Goal: Communication & Community: Answer question/provide support

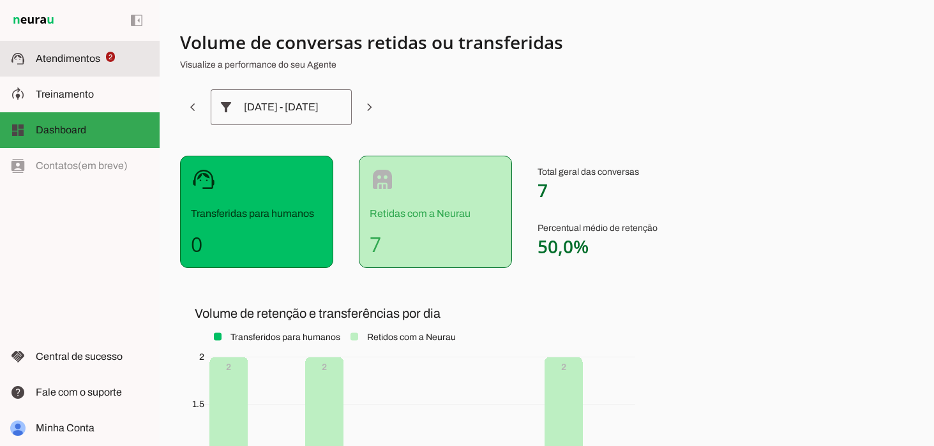
click at [58, 55] on span "Atendimentos" at bounding box center [68, 58] width 64 height 11
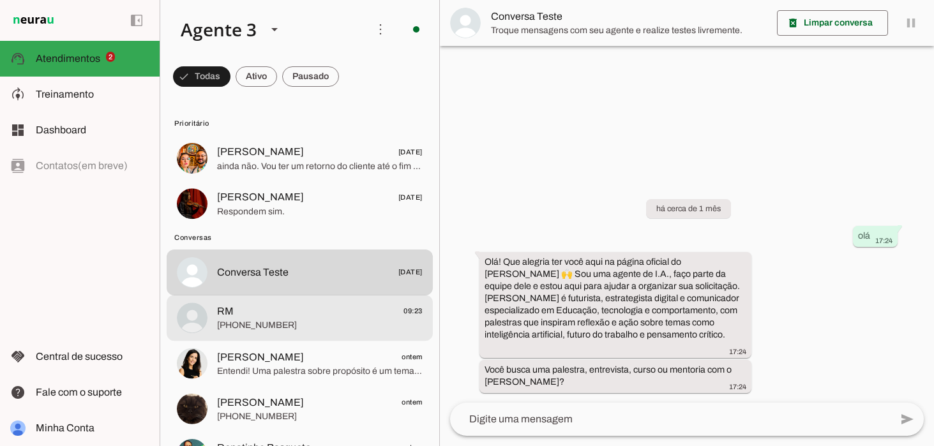
click at [322, 314] on span "RM 09:23" at bounding box center [319, 311] width 205 height 16
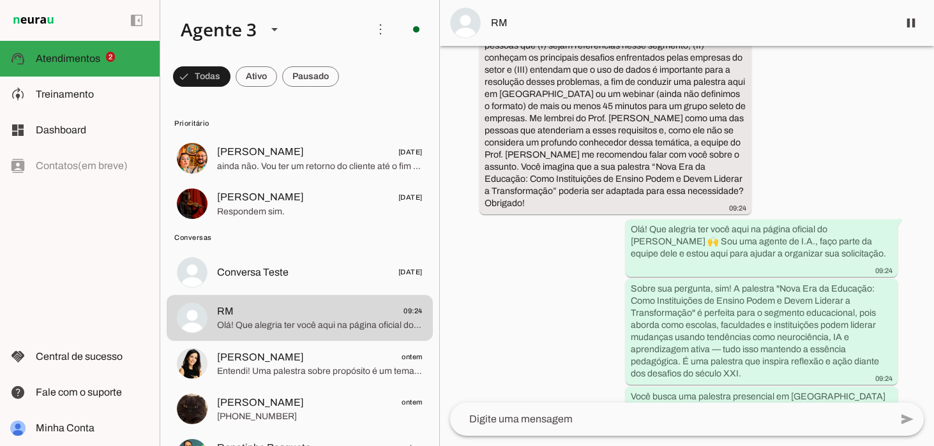
scroll to position [150, 0]
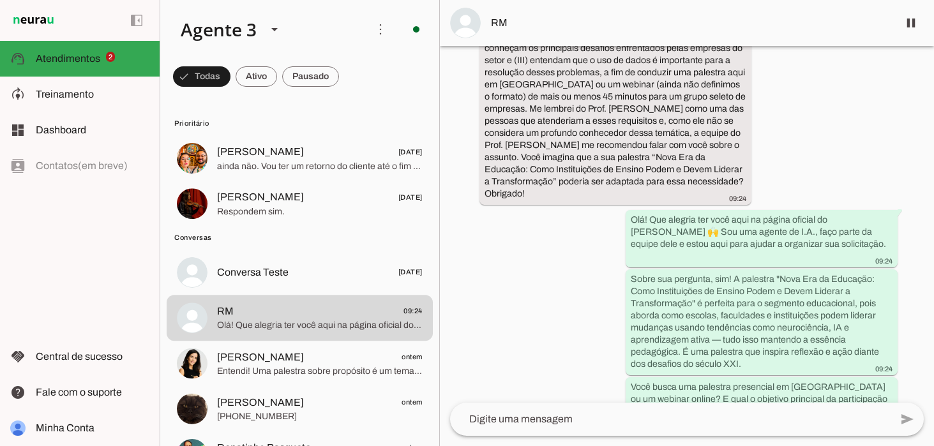
click at [520, 419] on textarea at bounding box center [670, 419] width 440 height 15
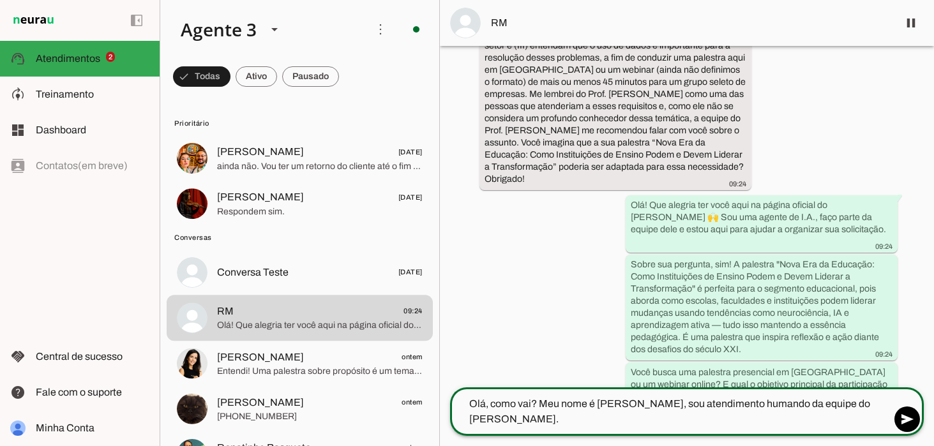
scroll to position [165, 0]
click at [535, 401] on textarea "Olá, como vai? Meu nome é [PERSON_NAME], sou atendimento humando da equipe do […" at bounding box center [670, 411] width 440 height 31
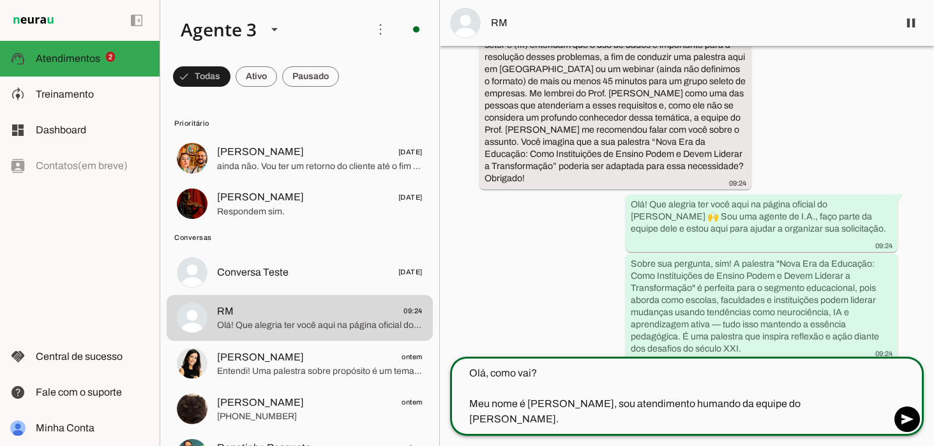
click at [721, 418] on textarea "Olá, como vai? Meu nome é [PERSON_NAME], sou atendimento humando da equipe do […" at bounding box center [670, 396] width 440 height 61
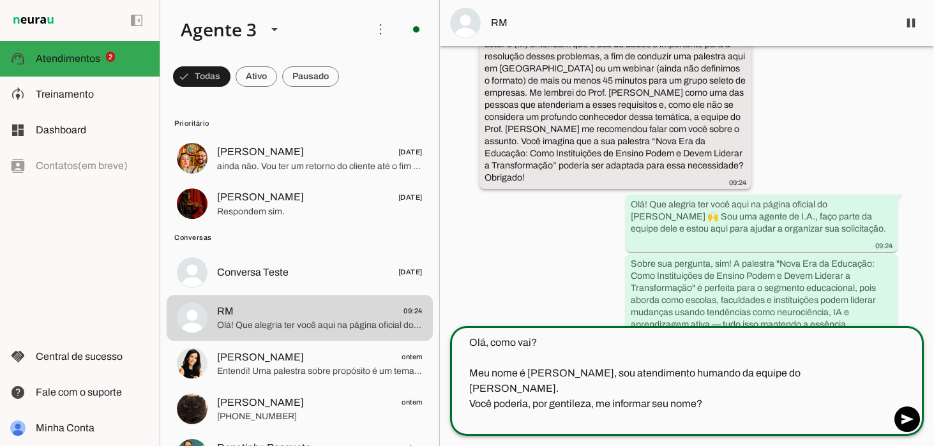
type textarea "Olá, como vai? Meu nome é [PERSON_NAME], sou atendimento humando da equipe do […"
type md-outlined-text-field "Olá, como vai? Meu nome é [PERSON_NAME], sou atendimento humando da equipe do […"
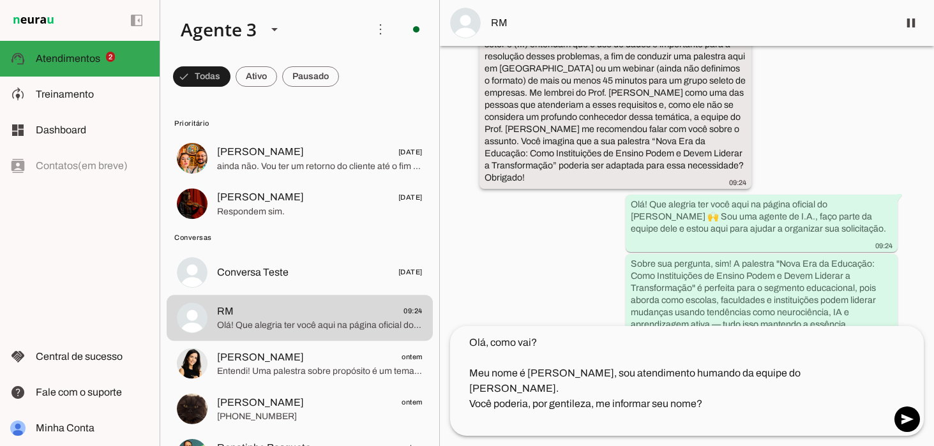
drag, startPoint x: 535, startPoint y: 134, endPoint x: 684, endPoint y: 146, distance: 149.2
click at [0, 0] on slot "[PERSON_NAME]. Tudo em ordem? Bom dia. Estamos avaliando a possibilidade de org…" at bounding box center [0, 0] width 0 height 0
click at [665, 421] on textarea "Olá, como vai? Meu nome é [PERSON_NAME], sou atendimento humando da equipe do […" at bounding box center [670, 381] width 440 height 92
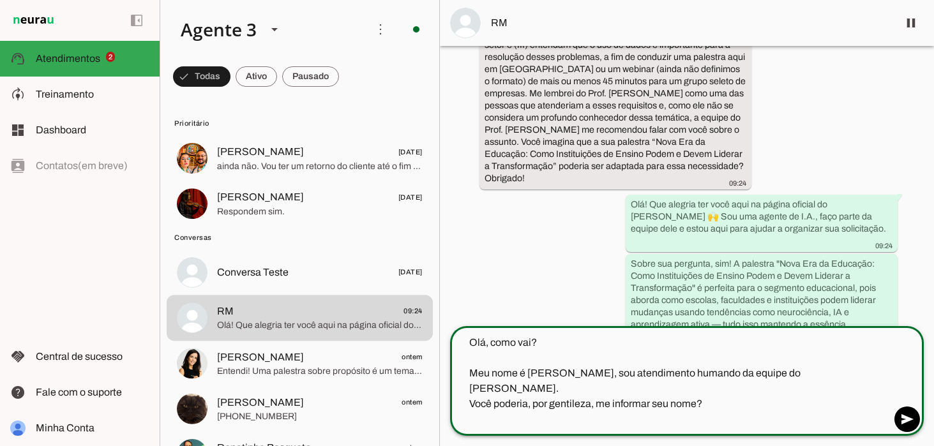
paste textarea "“Nova Era da Educação: Como Instituições de Ensino Podem e Devem Liderar a Tran…"
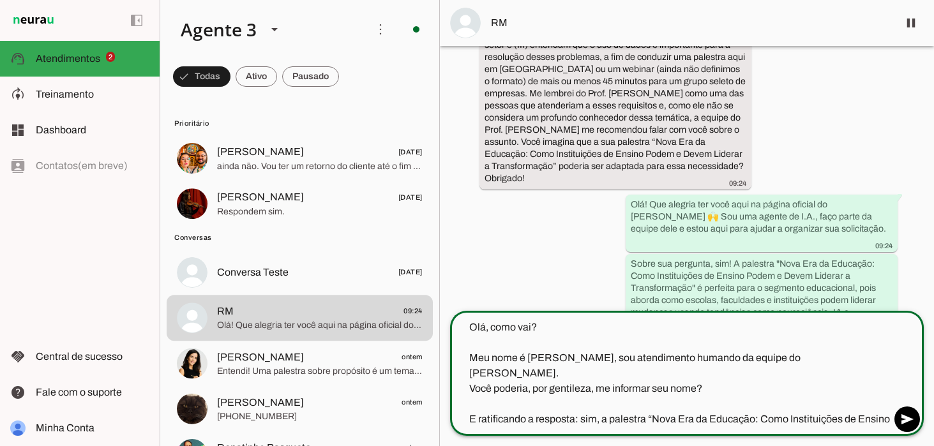
click at [664, 360] on textarea "Olá, como vai? Meu nome é [PERSON_NAME], sou atendimento humando da equipe do […" at bounding box center [670, 373] width 440 height 107
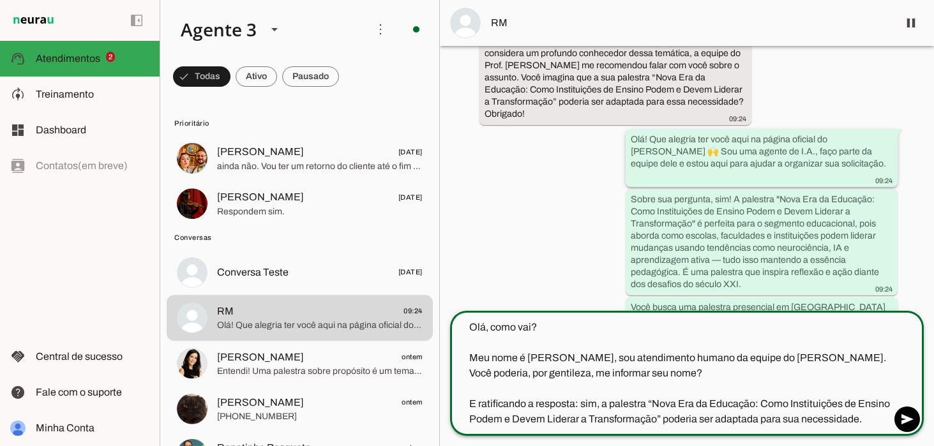
scroll to position [242, 0]
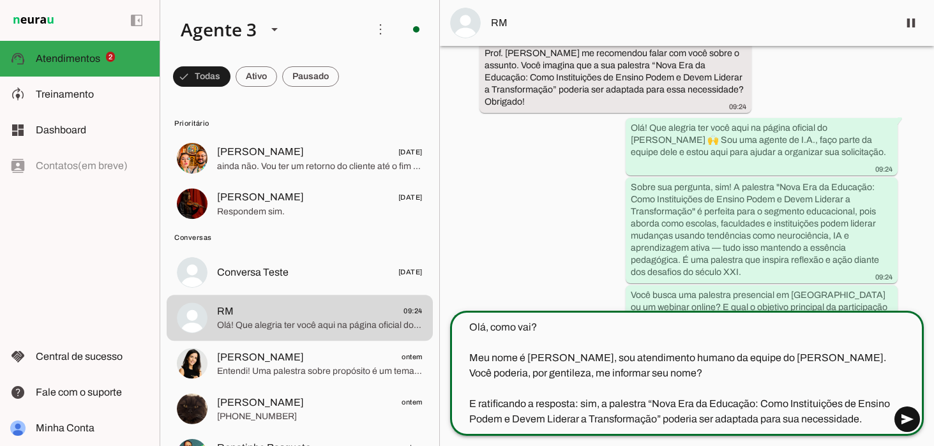
type textarea "Olá, como vai? Meu nome é [PERSON_NAME], sou atendimento humano da equipe do [P…"
type md-outlined-text-field "Olá, como vai? Meu nome é [PERSON_NAME], sou atendimento humano da equipe do [P…"
click at [913, 421] on span at bounding box center [906, 419] width 31 height 31
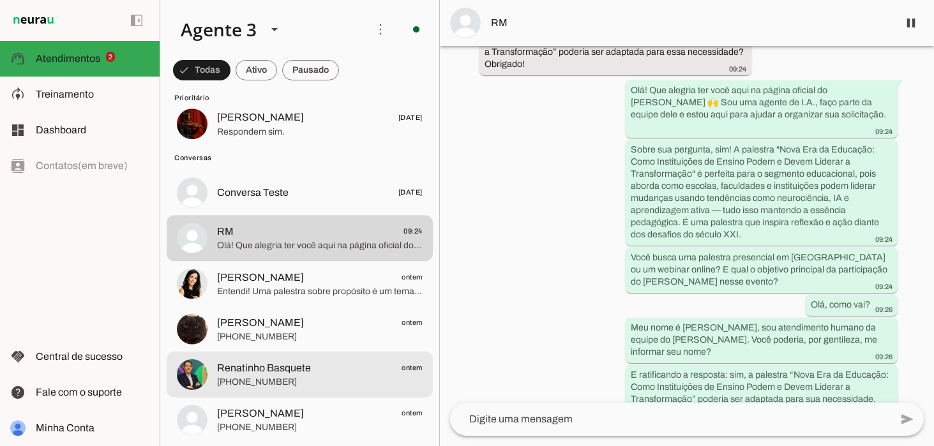
scroll to position [82, 0]
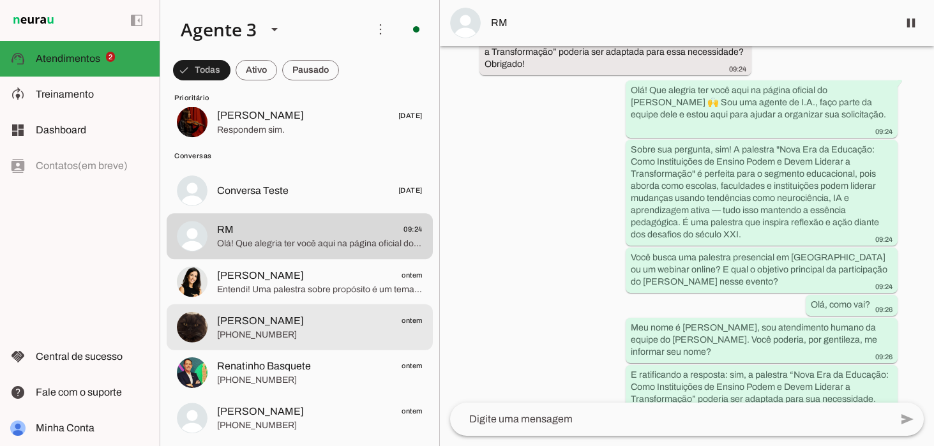
click at [242, 336] on span "[PHONE_NUMBER]" at bounding box center [319, 335] width 205 height 13
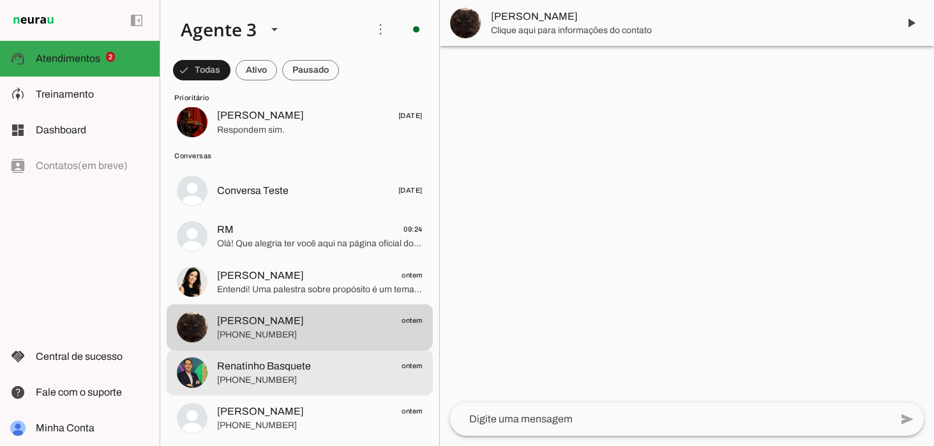
click at [251, 375] on span "[PHONE_NUMBER]" at bounding box center [319, 380] width 205 height 13
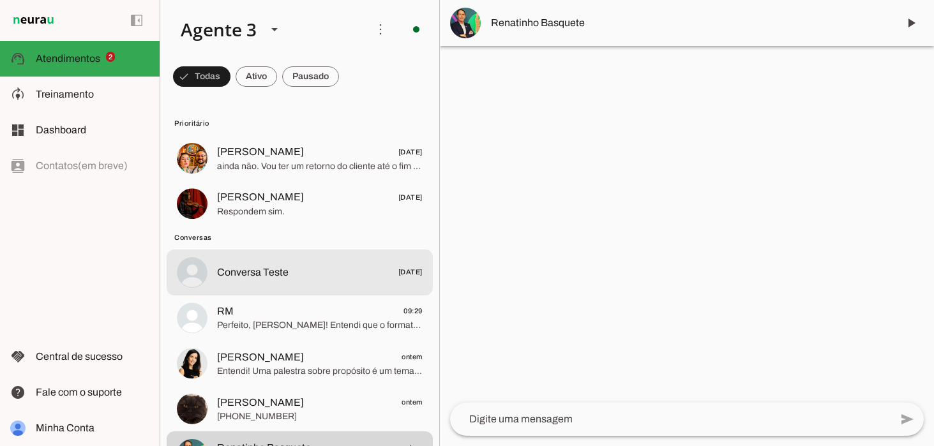
click at [309, 276] on span "Conversa Teste [DATE]" at bounding box center [319, 272] width 205 height 16
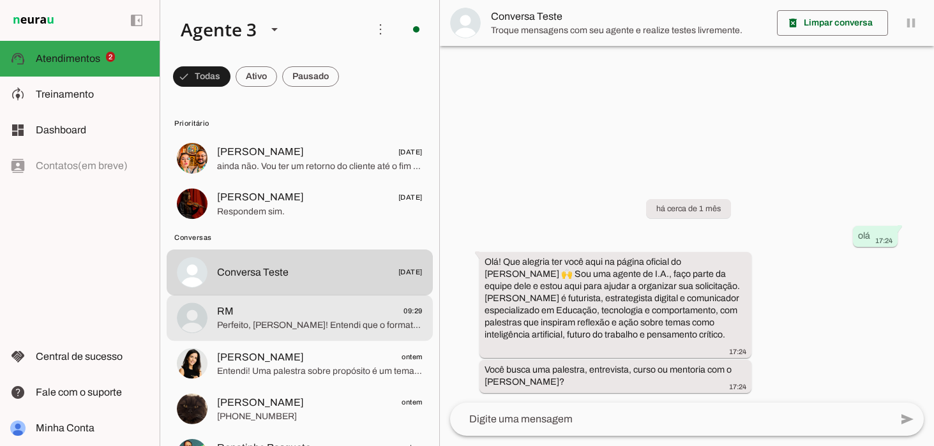
click at [319, 325] on span "Perfeito, [PERSON_NAME]! Entendi que o formato ainda está em aberto entre prese…" at bounding box center [319, 325] width 205 height 13
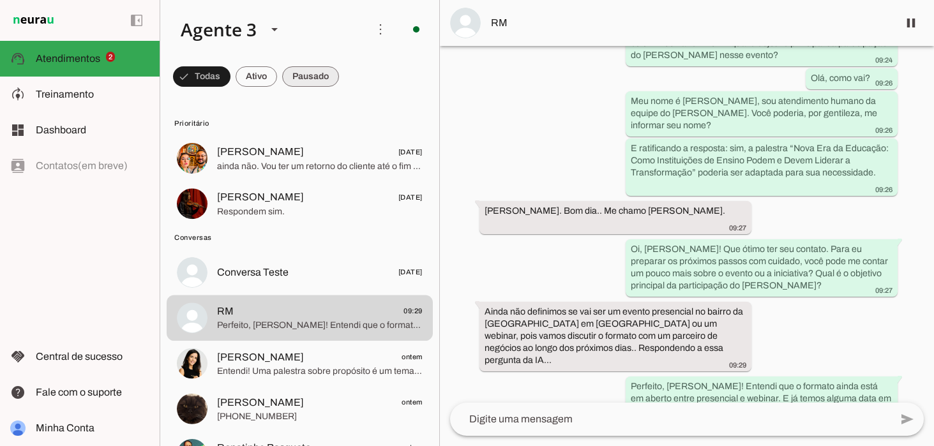
scroll to position [504, 0]
click at [325, 76] on span at bounding box center [310, 76] width 57 height 31
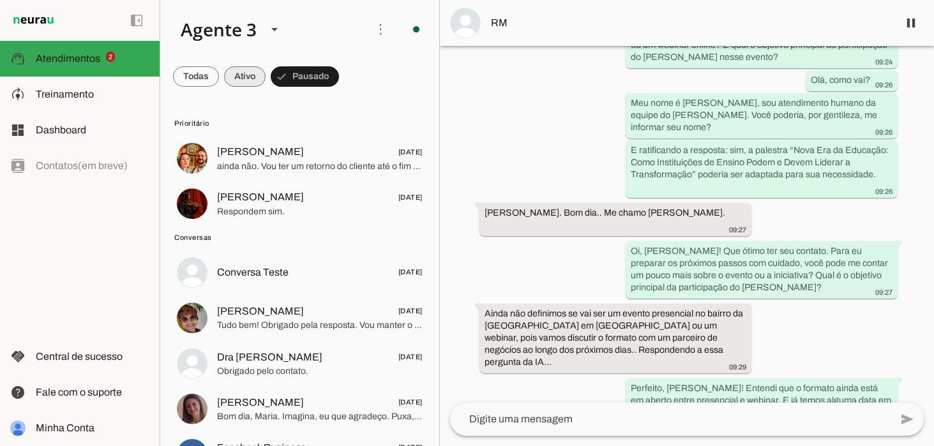
click at [232, 71] on span at bounding box center [244, 76] width 41 height 31
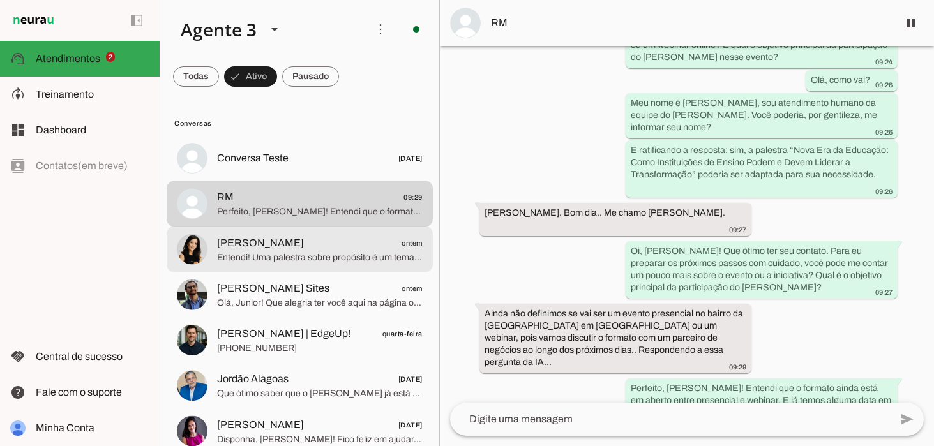
click at [272, 253] on span "Entendi! Uma palestra sobre propósito é um tema que [PERSON_NAME] aborda muito …" at bounding box center [319, 257] width 205 height 13
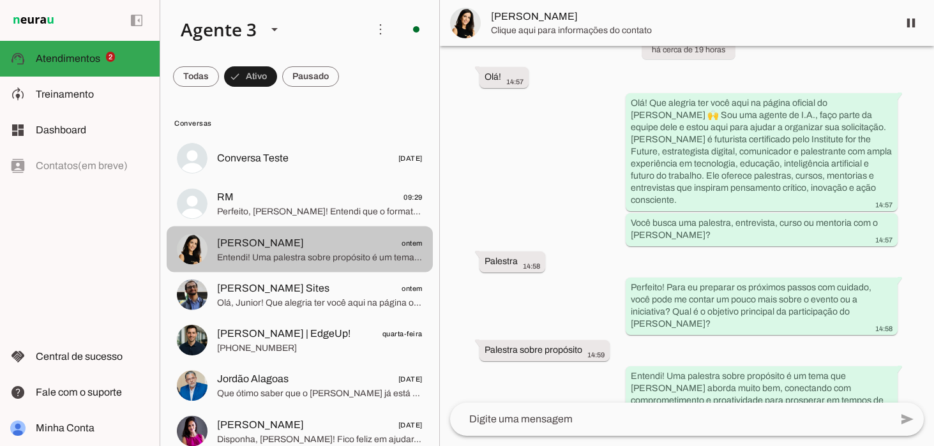
scroll to position [344, 0]
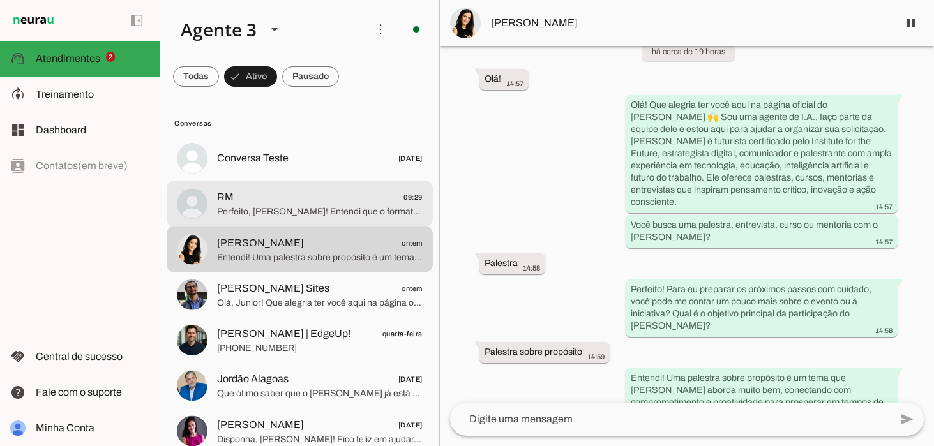
click at [276, 194] on span "RM 09:29" at bounding box center [319, 198] width 205 height 16
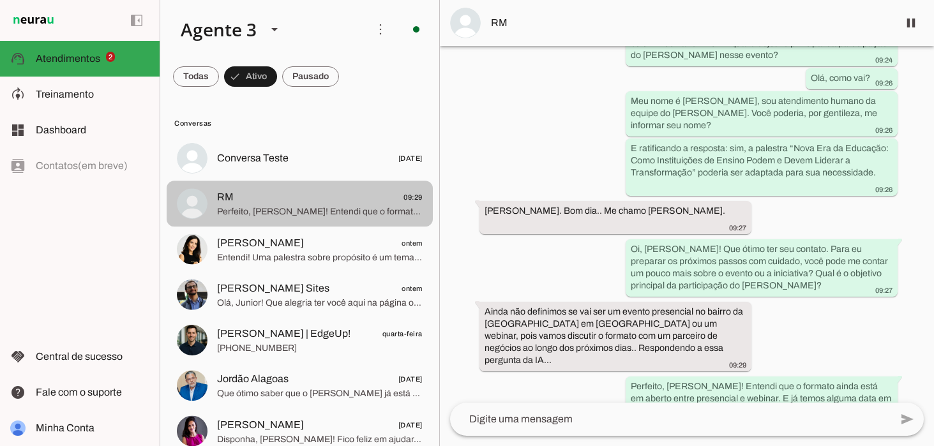
scroll to position [504, 0]
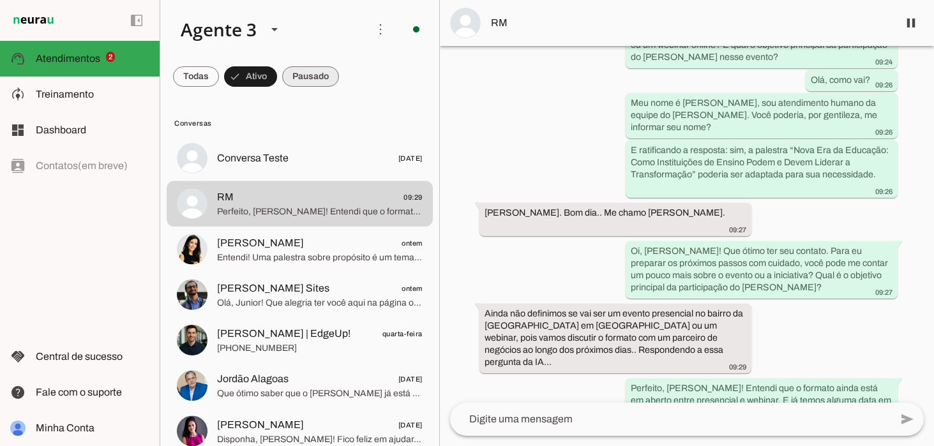
click at [315, 78] on span at bounding box center [310, 76] width 57 height 31
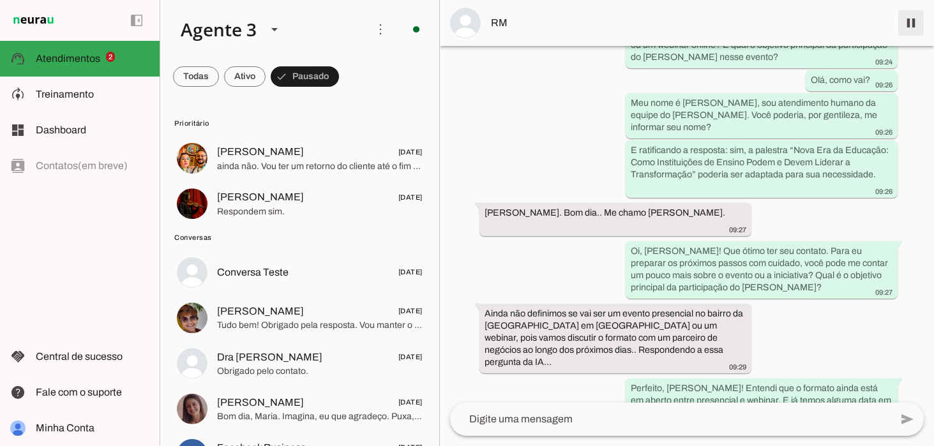
click at [905, 27] on span at bounding box center [910, 23] width 31 height 31
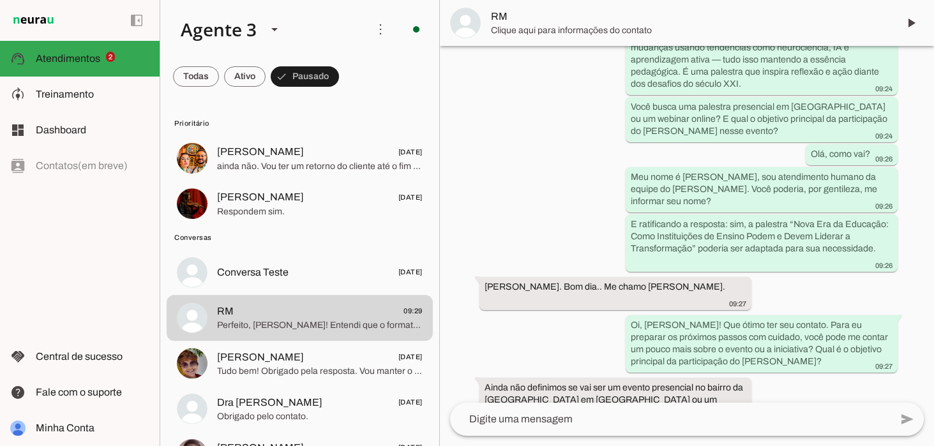
scroll to position [435, 0]
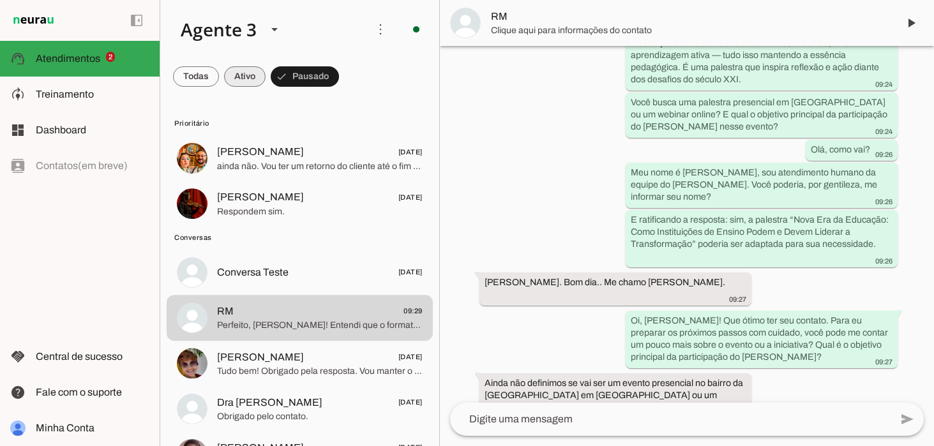
click at [237, 77] on span at bounding box center [244, 76] width 41 height 31
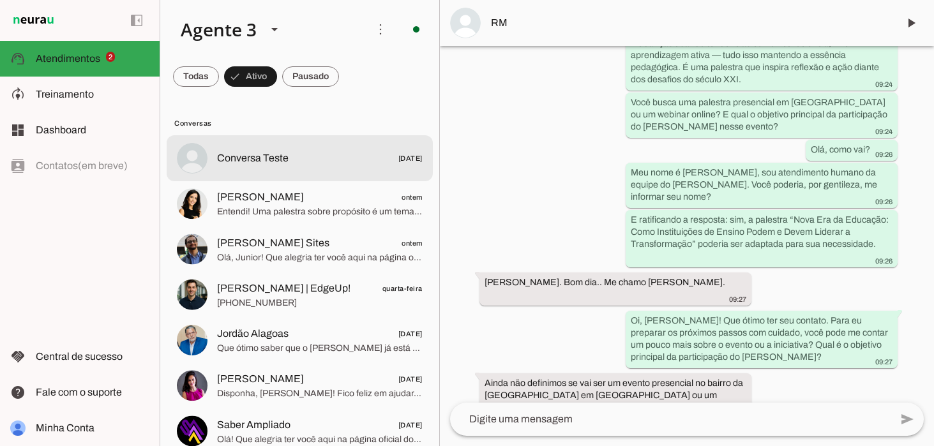
click at [301, 158] on span "Conversa Teste [DATE]" at bounding box center [319, 159] width 205 height 16
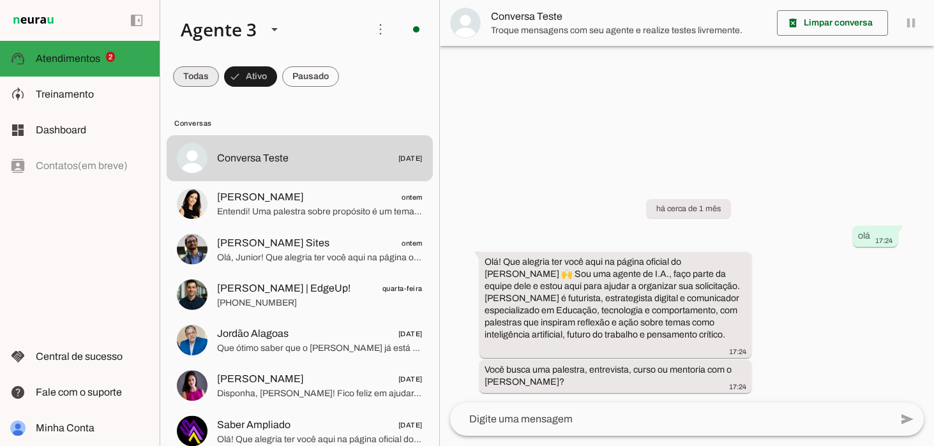
click at [199, 80] on span at bounding box center [196, 76] width 46 height 31
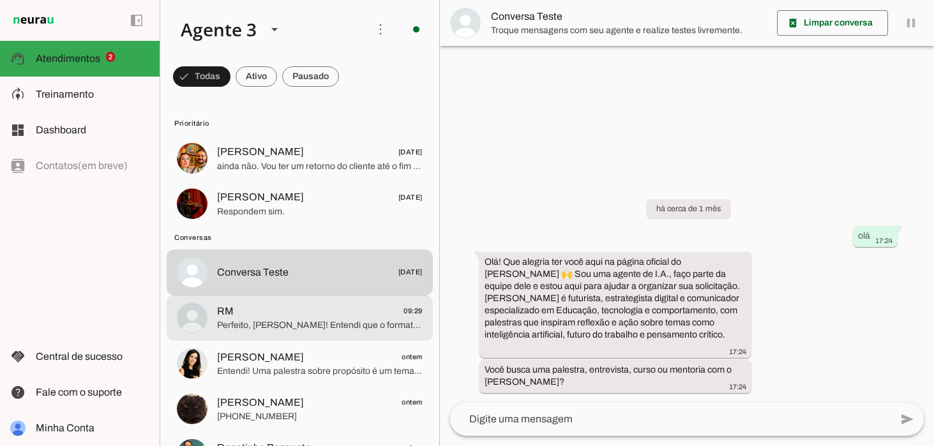
click at [279, 321] on span "Perfeito, [PERSON_NAME]! Entendi que o formato ainda está em aberto entre prese…" at bounding box center [319, 325] width 205 height 13
